Goal: Task Accomplishment & Management: Use online tool/utility

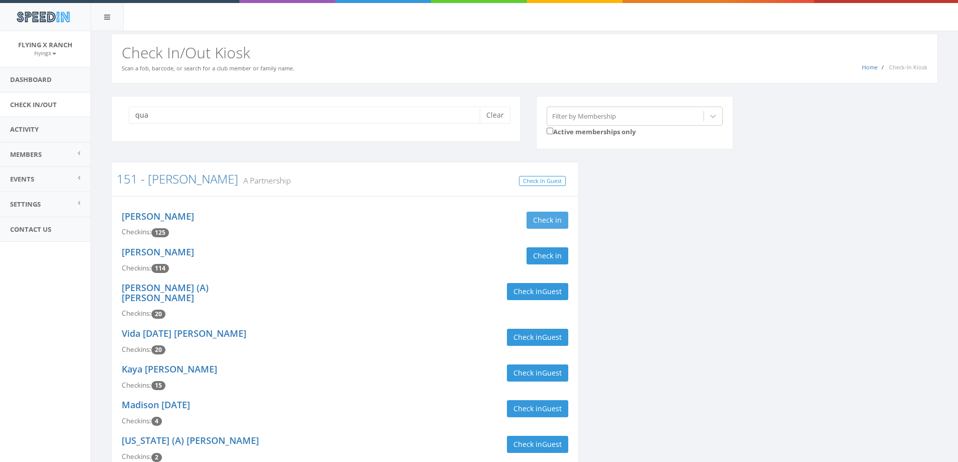
type input "qua"
click at [552, 217] on button "Check in" at bounding box center [547, 220] width 42 height 17
click at [546, 257] on button "Check in" at bounding box center [547, 255] width 42 height 17
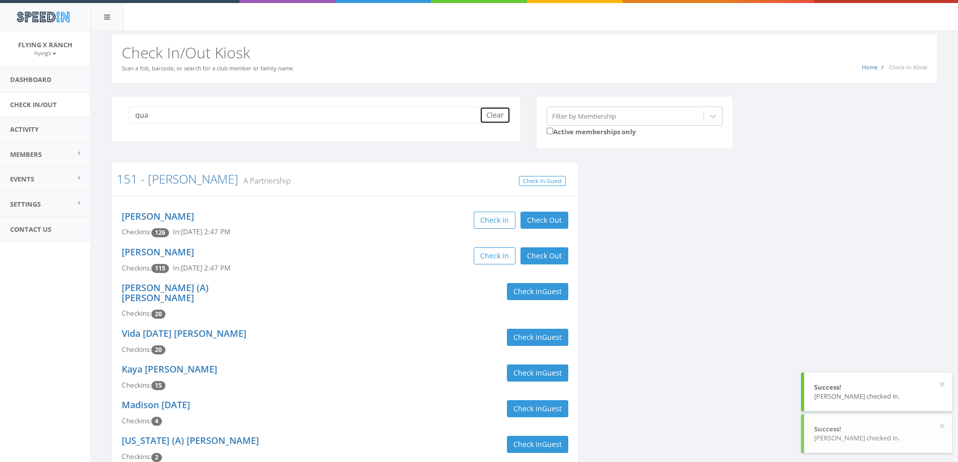
click at [493, 114] on button "Clear" at bounding box center [495, 115] width 31 height 17
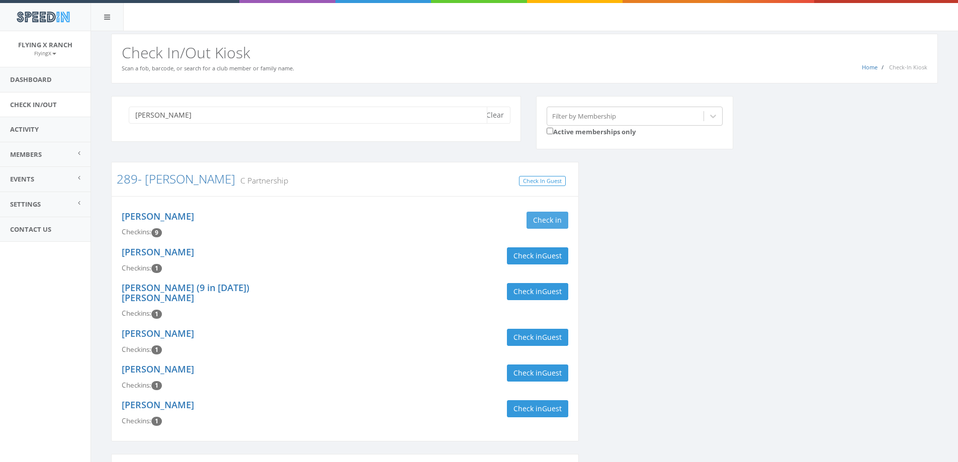
type input "[PERSON_NAME]"
click at [539, 221] on button "Check in" at bounding box center [547, 220] width 42 height 17
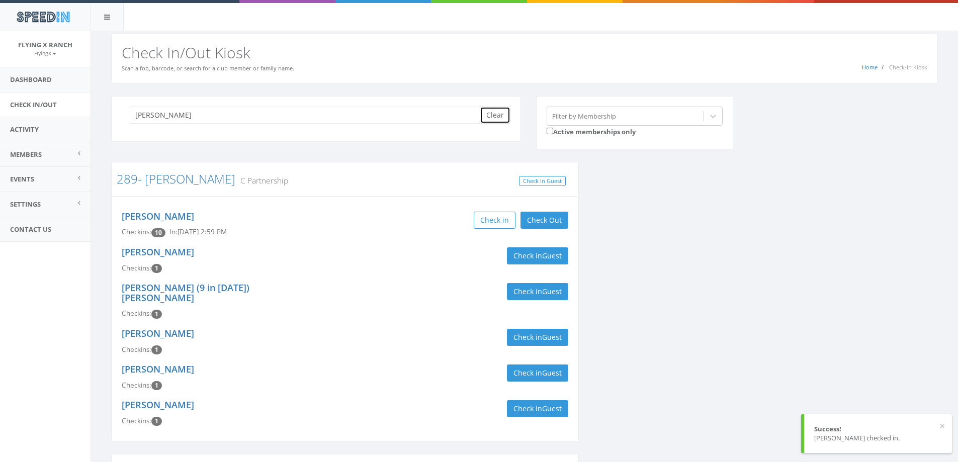
click at [488, 115] on button "Clear" at bounding box center [495, 115] width 31 height 17
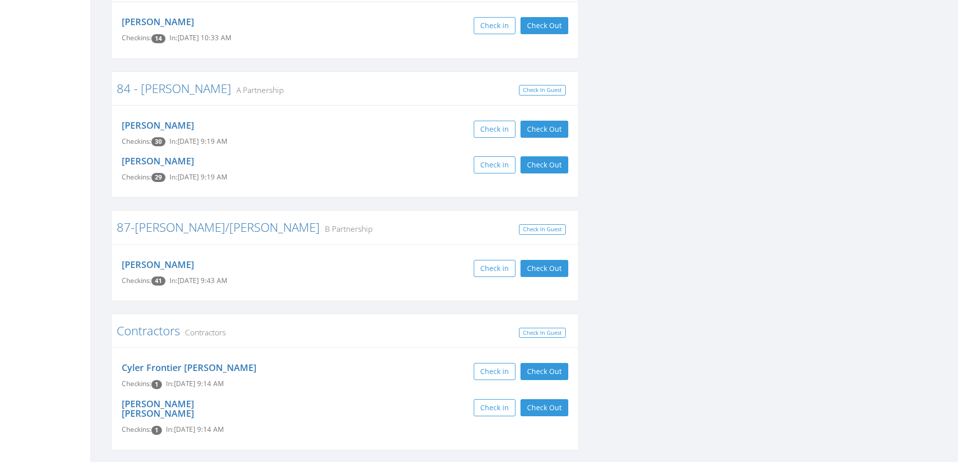
scroll to position [2992, 0]
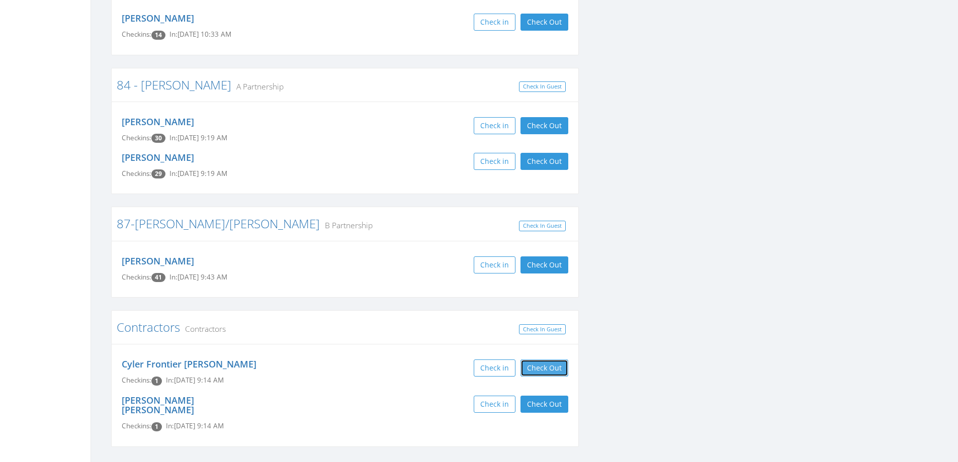
click at [558, 359] on button "Check Out" at bounding box center [544, 367] width 48 height 17
click at [555, 396] on button "Check Out" at bounding box center [544, 404] width 48 height 17
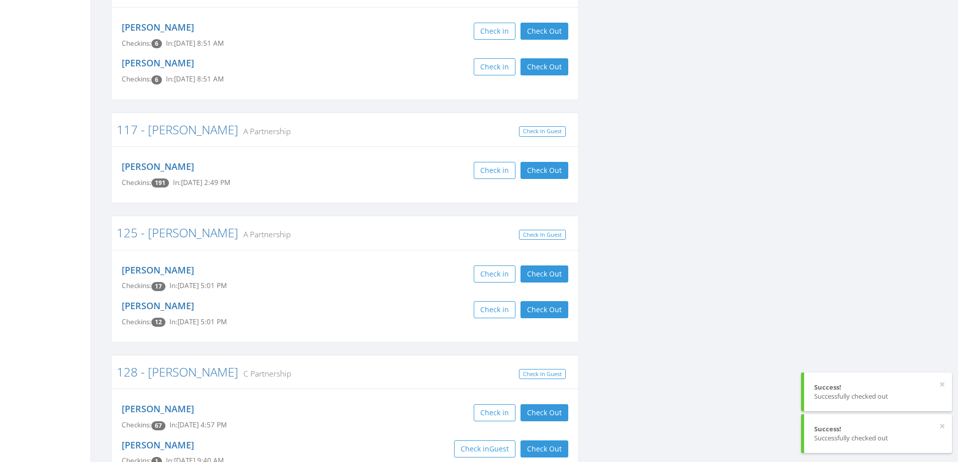
scroll to position [0, 0]
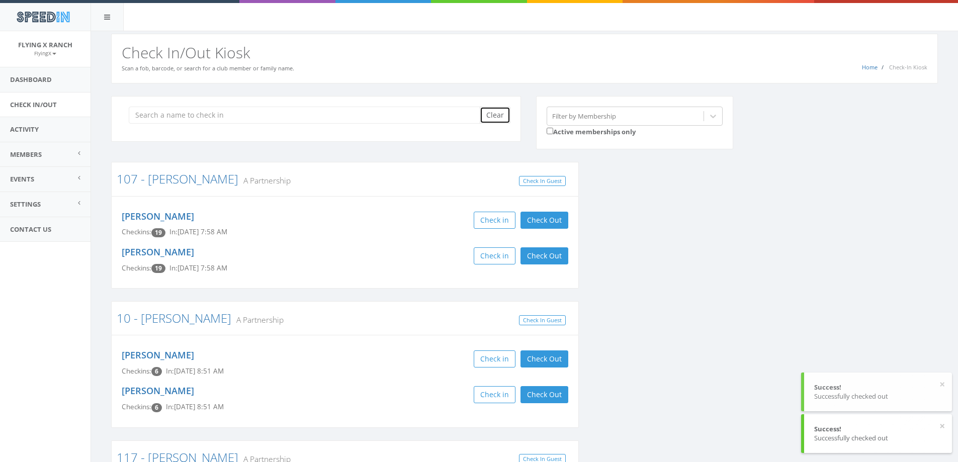
click at [491, 115] on button "Clear" at bounding box center [495, 115] width 31 height 17
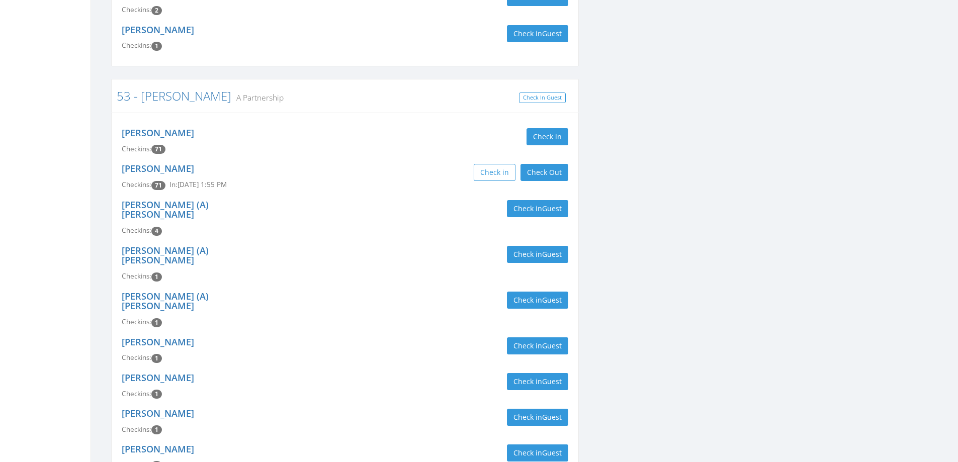
scroll to position [402, 0]
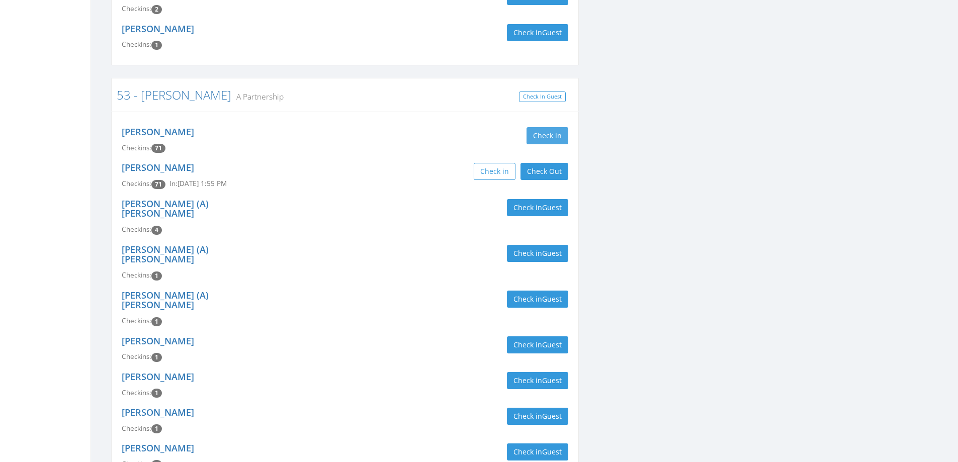
type input "[PERSON_NAME]"
click at [552, 134] on button "Check in" at bounding box center [547, 135] width 42 height 17
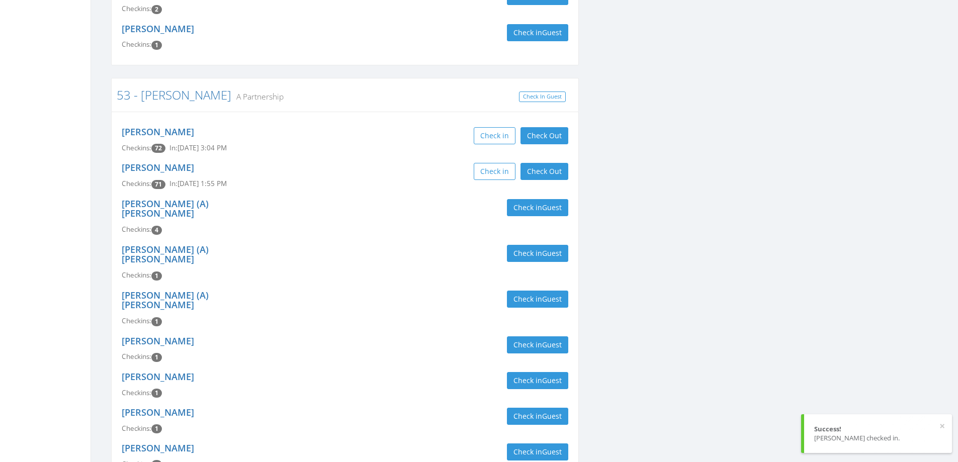
click at [325, 146] on div "[PERSON_NAME] Checkins: 72 In: [DATE] 3:04 PM Check in Check Out Check Out" at bounding box center [345, 140] width 462 height 36
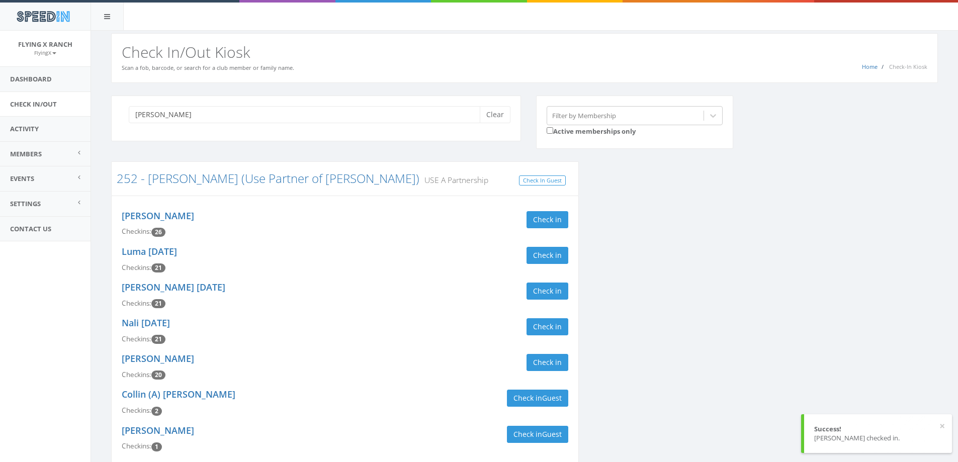
scroll to position [0, 0]
click at [506, 116] on button "Clear" at bounding box center [495, 115] width 31 height 17
